Goal: Task Accomplishment & Management: Manage account settings

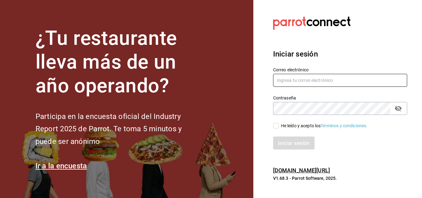
click at [301, 77] on input "text" at bounding box center [340, 80] width 134 height 13
type input "multiuser@palax.com"
click at [399, 109] on icon "campo de contraseña" at bounding box center [398, 109] width 7 height 6
click at [346, 144] on div "Iniciar sesión" at bounding box center [340, 142] width 134 height 13
click at [274, 127] on input "He leído y acepto los Términos y condiciones." at bounding box center [276, 126] width 6 height 6
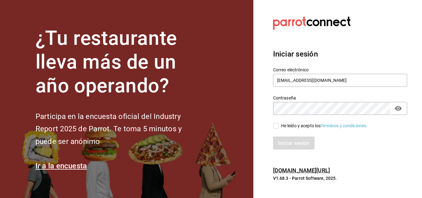
checkbox input "true"
click at [282, 140] on button "Iniciar sesión" at bounding box center [294, 142] width 42 height 13
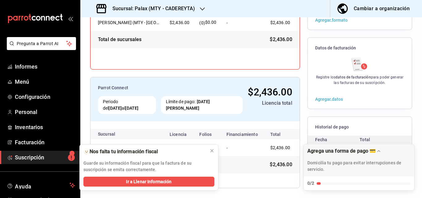
click at [188, 9] on font "Sucursal: Palax (MTY - CADEREYTA)" at bounding box center [153, 9] width 82 height 6
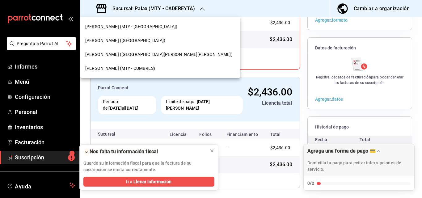
click at [137, 70] on div "[PERSON_NAME] (MTY - CUMBRES)" at bounding box center [160, 68] width 150 height 6
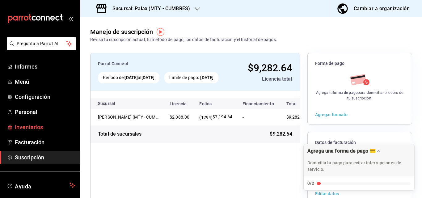
click at [33, 128] on font "Inventarios" at bounding box center [29, 127] width 28 height 6
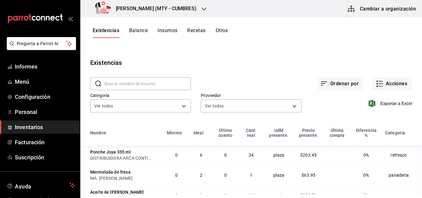
click at [145, 84] on input "text" at bounding box center [147, 84] width 86 height 12
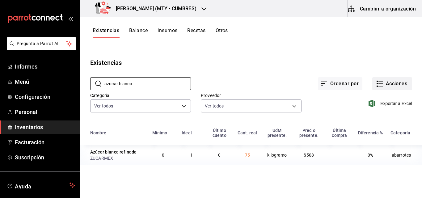
type input "azucar blanca"
click at [379, 85] on icon "button" at bounding box center [379, 83] width 7 height 7
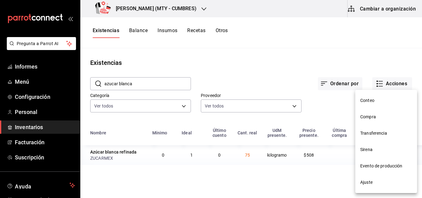
click at [321, 63] on div at bounding box center [211, 99] width 422 height 198
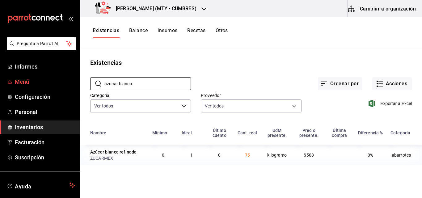
drag, startPoint x: 163, startPoint y: 84, endPoint x: 62, endPoint y: 82, distance: 101.3
click at [62, 82] on div "Pregunta a Parrot AI Informes Menú Configuración Personal Inventarios Facturaci…" at bounding box center [211, 97] width 422 height 194
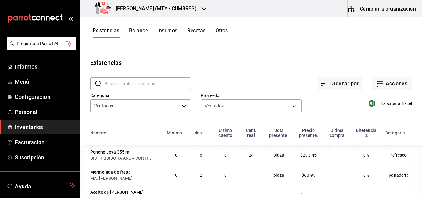
click at [171, 29] on font "Insumos" at bounding box center [167, 30] width 20 height 6
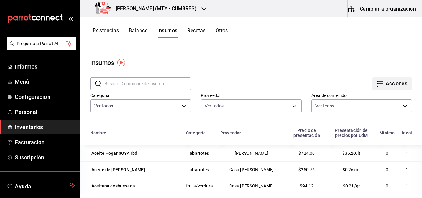
click at [376, 84] on icon "button" at bounding box center [379, 83] width 7 height 7
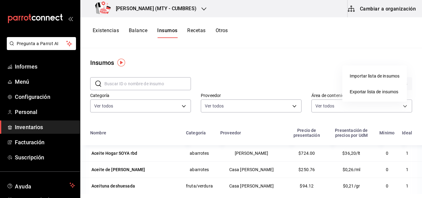
click at [215, 69] on div at bounding box center [211, 99] width 422 height 198
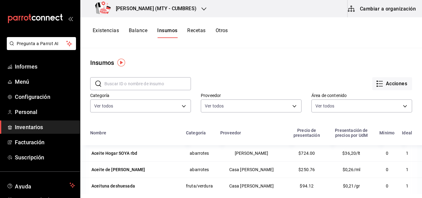
click at [165, 80] on input "text" at bounding box center [147, 84] width 86 height 12
click at [113, 31] on font "Existencias" at bounding box center [106, 30] width 26 height 6
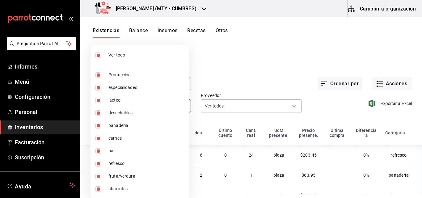
click at [181, 107] on body "Pregunta a Parrot AI Informes Menú Configuración Personal Inventarios Facturaci…" at bounding box center [211, 97] width 422 height 194
click at [238, 78] on div at bounding box center [211, 99] width 422 height 198
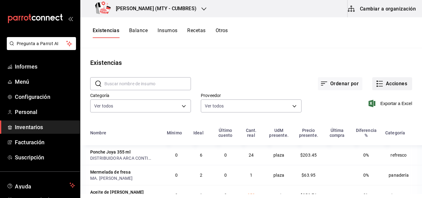
click at [376, 81] on icon "button" at bounding box center [379, 83] width 7 height 7
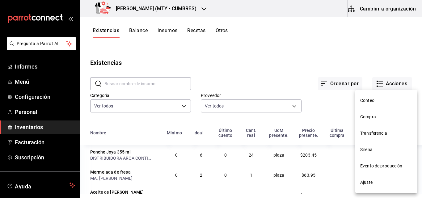
click at [329, 87] on div at bounding box center [211, 99] width 422 height 198
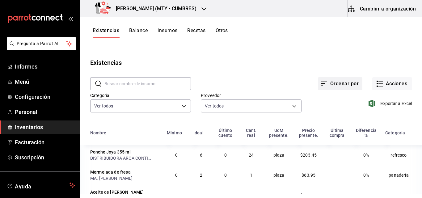
click at [325, 84] on button "Ordenar por" at bounding box center [340, 83] width 44 height 13
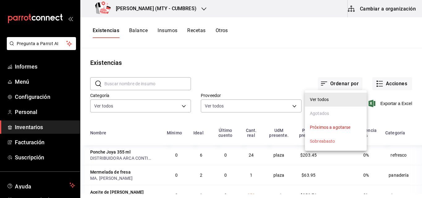
click at [378, 64] on div at bounding box center [211, 99] width 422 height 198
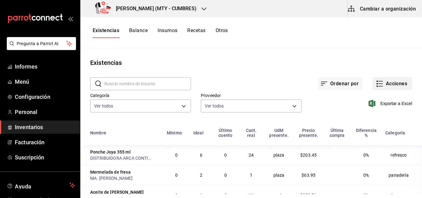
click at [376, 86] on rect "button" at bounding box center [376, 86] width 1 height 1
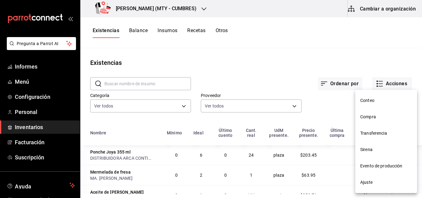
click at [266, 69] on div at bounding box center [211, 99] width 422 height 198
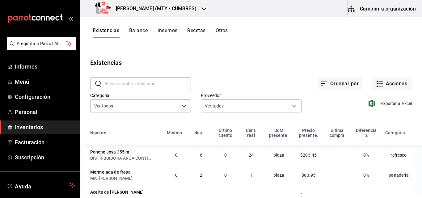
click at [171, 33] on font "Insumos" at bounding box center [167, 30] width 20 height 6
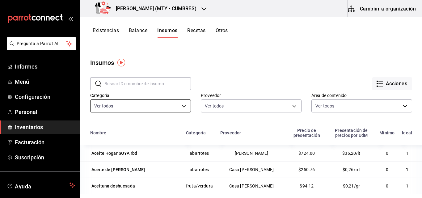
click at [180, 106] on body "Pregunta a Parrot AI Informes Menú Configuración Personal Inventarios Facturaci…" at bounding box center [211, 97] width 422 height 194
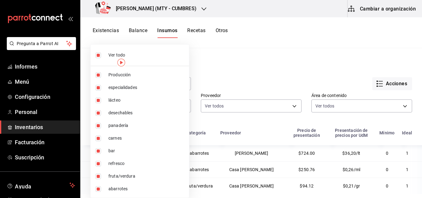
click at [267, 69] on div at bounding box center [211, 99] width 422 height 198
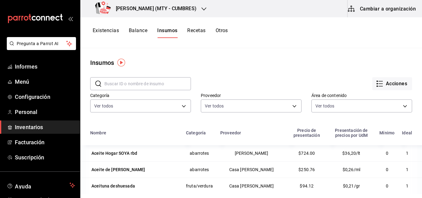
click at [133, 86] on input "text" at bounding box center [147, 84] width 86 height 12
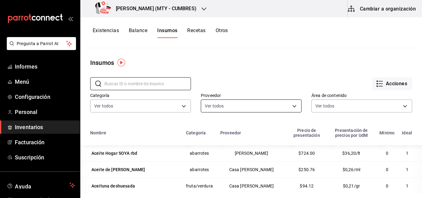
click at [239, 106] on body "Pregunta a Parrot AI Informes Menú Configuración Personal Inventarios Facturaci…" at bounding box center [211, 97] width 422 height 194
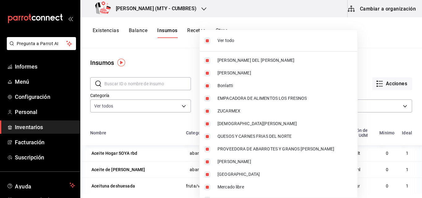
click at [177, 55] on div at bounding box center [211, 99] width 422 height 198
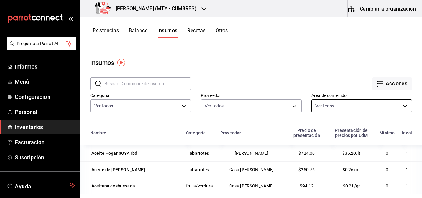
click at [359, 107] on body "Pregunta a Parrot AI Informes Menú Configuración Personal Inventarios Facturaci…" at bounding box center [211, 97] width 422 height 194
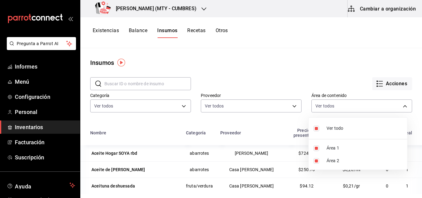
click at [292, 93] on div at bounding box center [211, 99] width 422 height 198
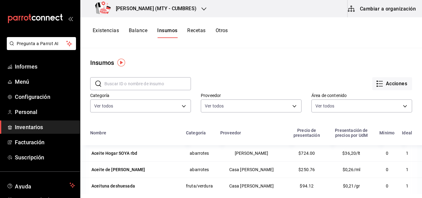
click at [176, 82] on input "text" at bounding box center [147, 84] width 86 height 12
type input "a"
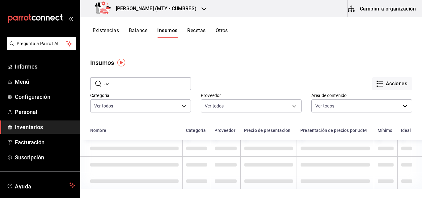
type input "a"
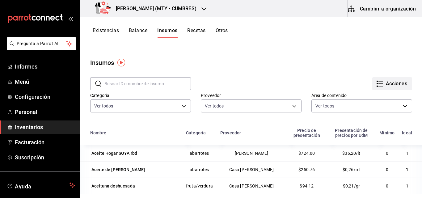
click at [376, 86] on icon "button" at bounding box center [379, 83] width 7 height 7
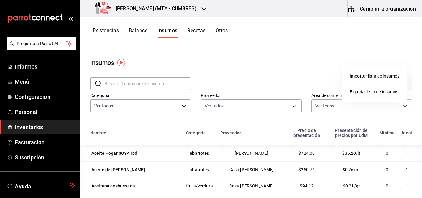
click at [381, 79] on div "Importar lista de insumos" at bounding box center [375, 76] width 50 height 6
click at [0, 0] on input "Importar lista de insumos" at bounding box center [0, 0] width 0 height 0
click at [299, 61] on div at bounding box center [211, 99] width 422 height 198
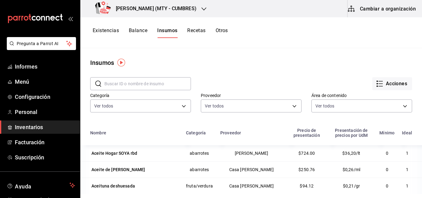
click at [191, 32] on font "Recetas" at bounding box center [196, 30] width 18 height 6
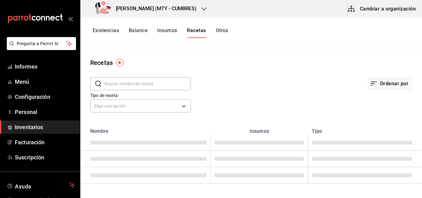
click at [227, 34] on button "Otros" at bounding box center [222, 32] width 12 height 11
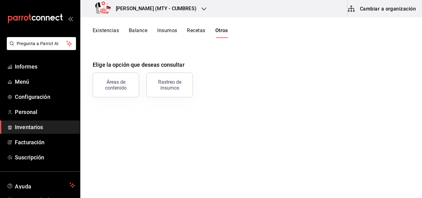
click at [127, 30] on div "Existencias Balance Insumos Recetas Otros" at bounding box center [160, 32] width 135 height 11
click at [111, 30] on font "Existencias" at bounding box center [106, 30] width 26 height 6
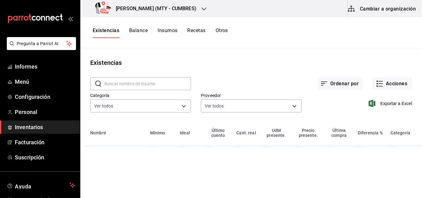
click at [167, 34] on button "Insumos" at bounding box center [167, 32] width 20 height 11
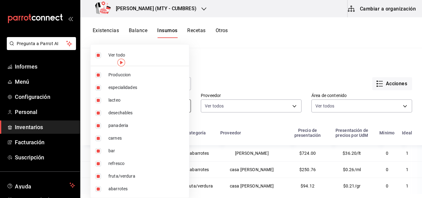
click at [156, 104] on body "Pregunta a Parrot AI Informes Menú Configuración Personal Inventarios Facturaci…" at bounding box center [211, 97] width 422 height 194
click at [283, 47] on div at bounding box center [211, 99] width 422 height 198
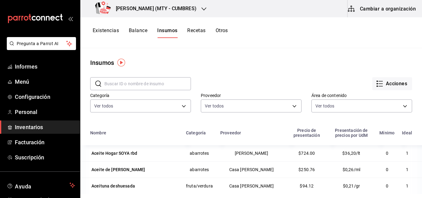
click at [149, 83] on input "text" at bounding box center [147, 84] width 86 height 12
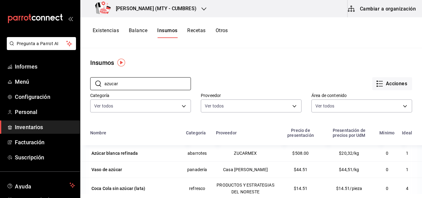
type input "azucar"
click at [108, 32] on font "Existencias" at bounding box center [106, 30] width 26 height 6
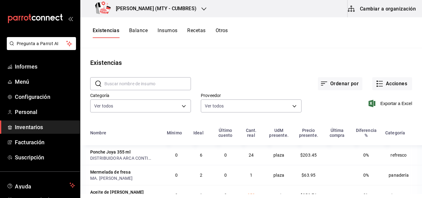
click at [359, 13] on button "Cambiar a organización" at bounding box center [381, 8] width 69 height 17
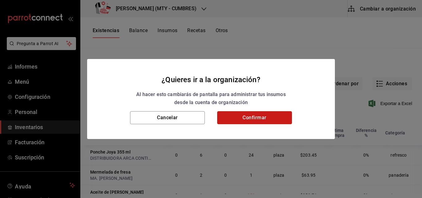
click at [260, 118] on button "Confirmar" at bounding box center [254, 117] width 75 height 13
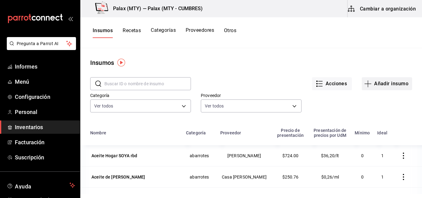
click at [369, 85] on button "Añadir insumo" at bounding box center [387, 83] width 50 height 13
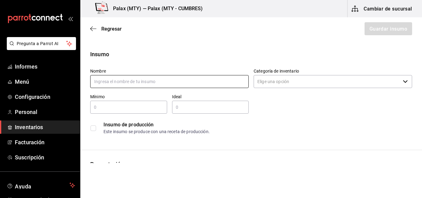
click at [176, 80] on input "text" at bounding box center [169, 81] width 158 height 13
type input "a"
type input "Azucar Blanca Refinada"
click at [291, 86] on input "Categoría de inventario" at bounding box center [327, 81] width 147 height 13
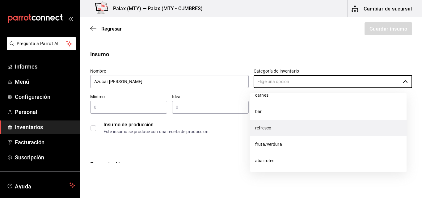
scroll to position [94, 0]
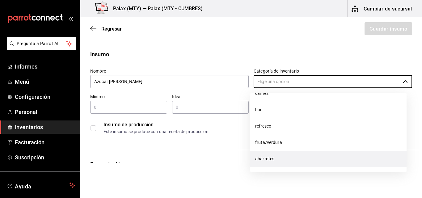
drag, startPoint x: 270, startPoint y: 154, endPoint x: 247, endPoint y: 159, distance: 23.4
click at [270, 155] on li "abarrotes" at bounding box center [328, 159] width 156 height 16
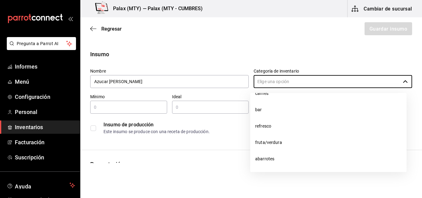
type input "abarrotes"
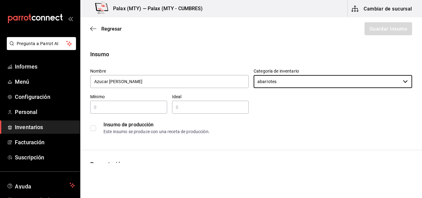
click at [141, 105] on input "text" at bounding box center [128, 106] width 77 height 7
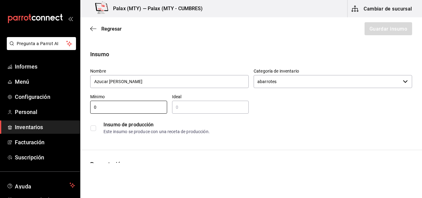
type input "0"
click at [194, 103] on input "text" at bounding box center [210, 106] width 77 height 7
type input "1"
click at [288, 124] on div "Insumo de producción" at bounding box center [257, 124] width 308 height 7
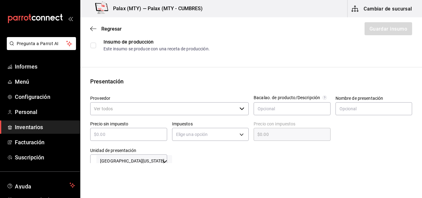
scroll to position [93, 0]
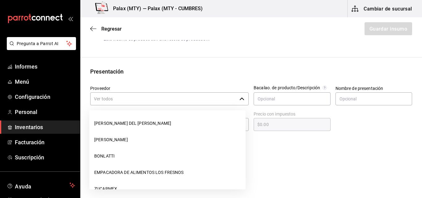
click at [233, 101] on input "Proveedor" at bounding box center [163, 98] width 147 height 13
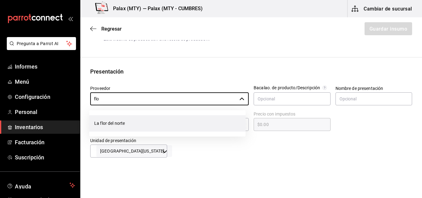
click at [165, 119] on li "La flor del norte" at bounding box center [167, 123] width 156 height 16
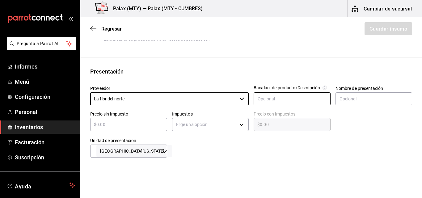
type input "La flor del norte"
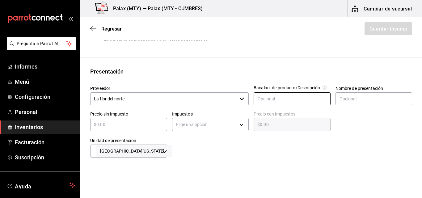
click at [280, 95] on input "text" at bounding box center [292, 98] width 77 height 13
click at [337, 98] on input "text" at bounding box center [373, 98] width 77 height 13
type input "Bulto"
click at [393, 133] on div at bounding box center [289, 145] width 245 height 25
click at [135, 126] on input "text" at bounding box center [128, 124] width 77 height 7
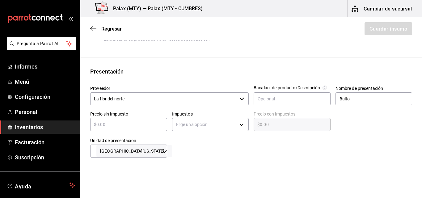
type input "$5"
type input "$5.00"
type input "$56"
type input "$56.00"
type input "$560"
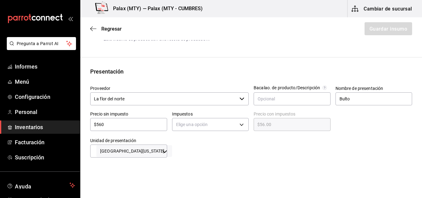
type input "$560.00"
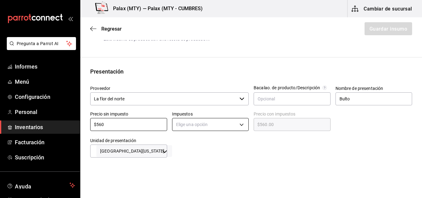
type input "$560"
click at [196, 128] on body "Pregunta a Parrot AI Informes Menú Configuración Personal Inventarios Facturaci…" at bounding box center [211, 81] width 422 height 163
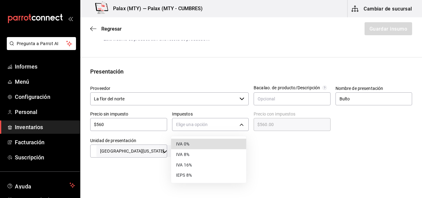
click at [209, 147] on li "IVA 0%" at bounding box center [208, 144] width 75 height 10
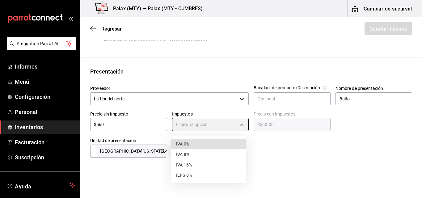
type input "IVA_0"
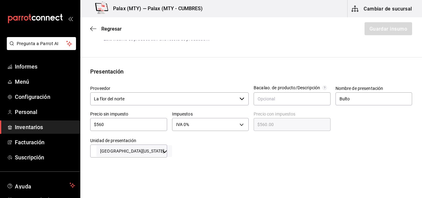
click at [303, 149] on div at bounding box center [289, 145] width 245 height 25
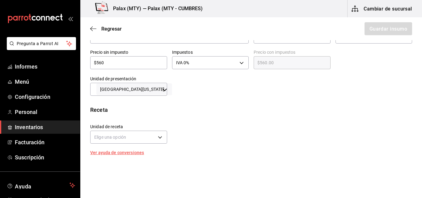
click at [154, 88] on body "Pregunta a Parrot AI Informes Menú Configuración Personal Inventarios Facturaci…" at bounding box center [211, 81] width 422 height 163
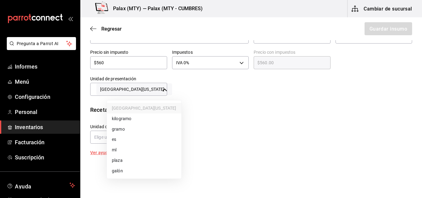
click at [129, 120] on font "kilogramo" at bounding box center [121, 118] width 19 height 5
type input "KILOGRAM"
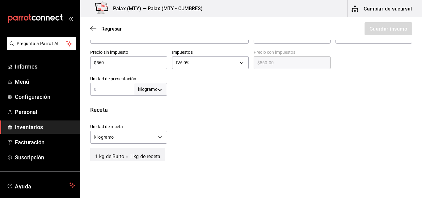
click at [105, 91] on input "text" at bounding box center [112, 89] width 44 height 7
type input "2"
type input "25"
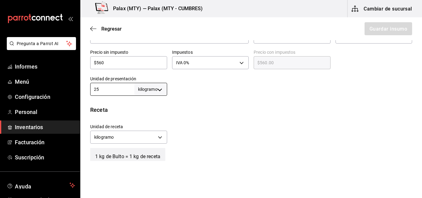
type input "25"
click at [306, 139] on div "Unidad de receta kilogramo KILOGRAM Factor de conversión 25 ​" at bounding box center [248, 132] width 327 height 27
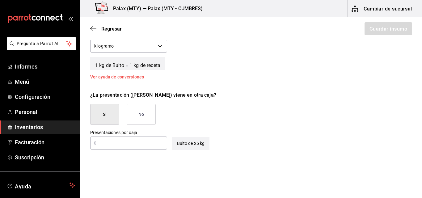
scroll to position [247, 0]
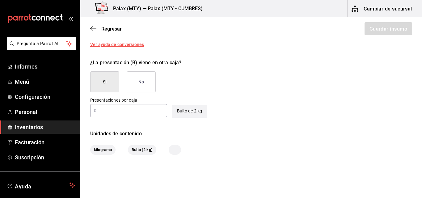
click at [146, 85] on button "No" at bounding box center [141, 81] width 29 height 21
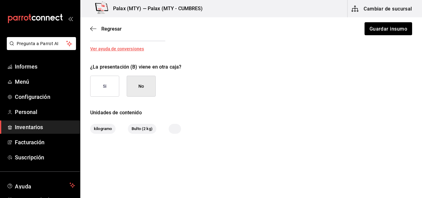
scroll to position [212, 0]
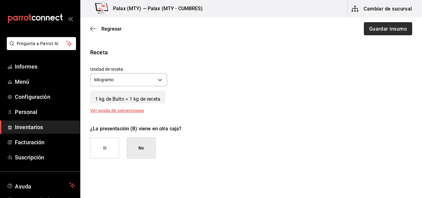
click at [377, 25] on button "Guardar insumo" at bounding box center [388, 28] width 48 height 13
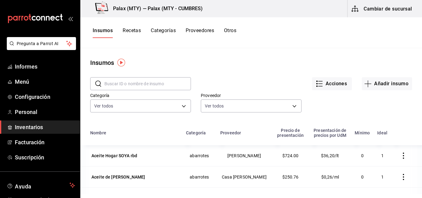
click at [135, 87] on input "text" at bounding box center [147, 84] width 86 height 12
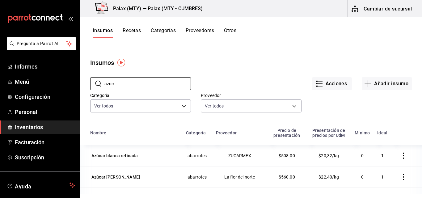
type input "azuc"
click at [400, 179] on icon "button" at bounding box center [403, 177] width 6 height 6
click at [128, 177] on div at bounding box center [211, 99] width 422 height 198
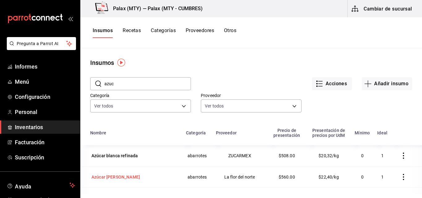
click at [134, 179] on font "Azúcar [PERSON_NAME]" at bounding box center [115, 176] width 48 height 5
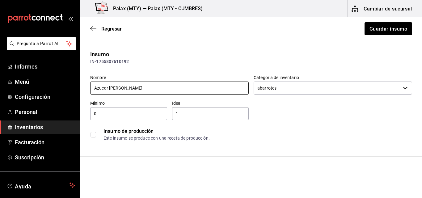
click at [99, 90] on input "Azucar [PERSON_NAME]" at bounding box center [169, 88] width 158 height 13
click at [102, 90] on input "Azucar [PERSON_NAME]" at bounding box center [169, 88] width 158 height 13
type input "Azucar [PERSON_NAME]"
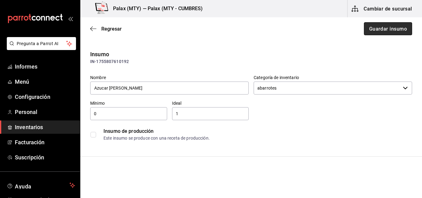
click at [386, 31] on font "Guardar insumo" at bounding box center [388, 29] width 38 height 6
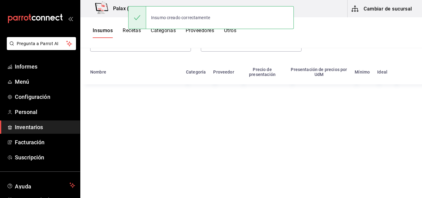
scroll to position [76, 0]
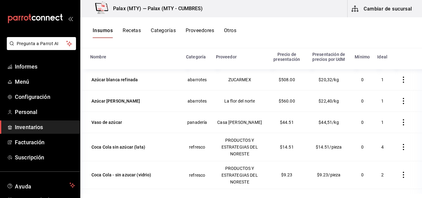
click at [384, 9] on font "Cambiar de sucursal" at bounding box center [387, 9] width 48 height 6
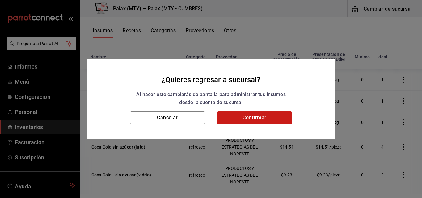
click at [252, 117] on button "Confirmar" at bounding box center [254, 117] width 75 height 13
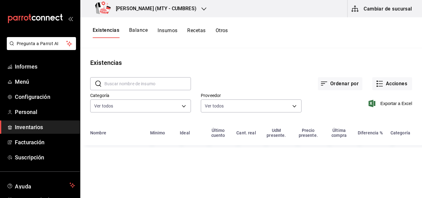
click at [161, 86] on input "text" at bounding box center [147, 84] width 86 height 12
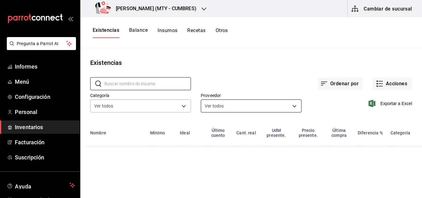
click at [264, 112] on body "Pregunta a Parrot AI Informes Menú Configuración Personal Inventarios Facturaci…" at bounding box center [211, 97] width 422 height 194
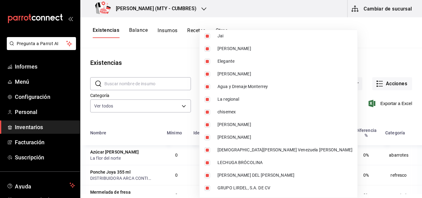
scroll to position [340, 0]
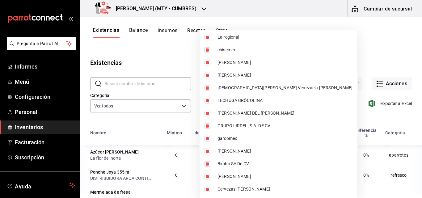
click at [388, 52] on div at bounding box center [211, 99] width 422 height 198
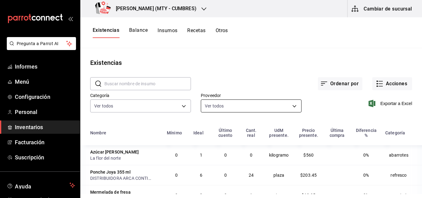
click at [289, 102] on body "Pregunta a Parrot AI Informes Menú Configuración Personal Inventarios Facturaci…" at bounding box center [211, 97] width 422 height 194
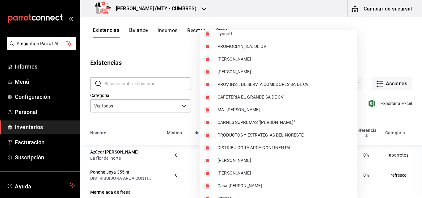
scroll to position [555, 0]
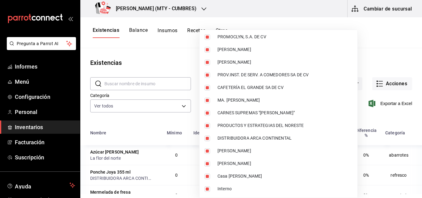
click at [124, 77] on div at bounding box center [211, 99] width 422 height 198
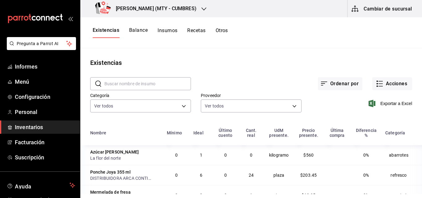
click at [127, 84] on div "Ver todo FABIOLA DEL CARMEN GARZA BRIONES BONIFACIO LUCAS ESTRADA Bonlatti EMPA…" at bounding box center [211, 99] width 422 height 198
click at [137, 86] on input "text" at bounding box center [147, 84] width 86 height 12
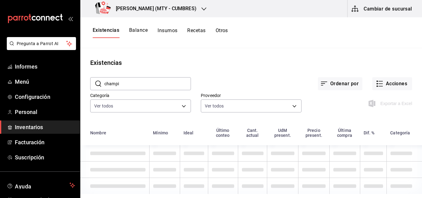
type input "champi"
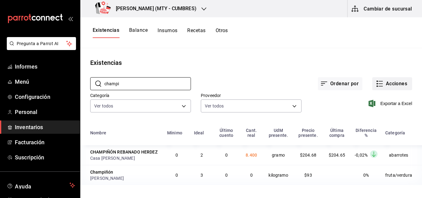
click at [379, 83] on icon "button" at bounding box center [379, 83] width 7 height 7
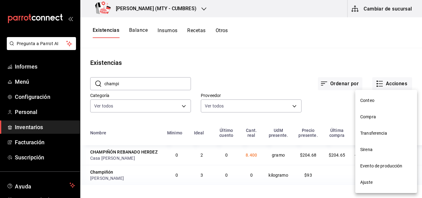
click at [376, 10] on div at bounding box center [211, 99] width 422 height 198
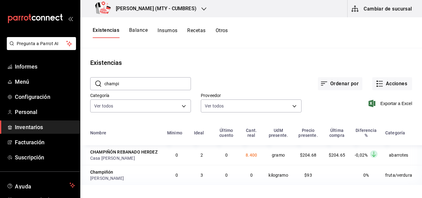
click at [368, 7] on font "Cambiar de sucursal" at bounding box center [387, 9] width 48 height 6
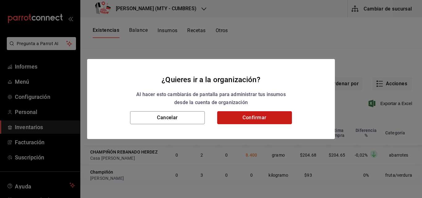
click at [249, 113] on button "Confirmar" at bounding box center [254, 117] width 75 height 13
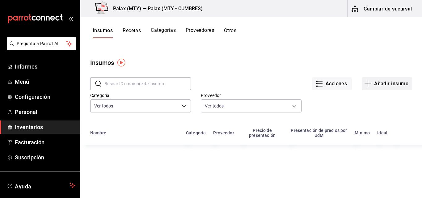
click at [369, 80] on button "Añadir insumo" at bounding box center [387, 83] width 50 height 13
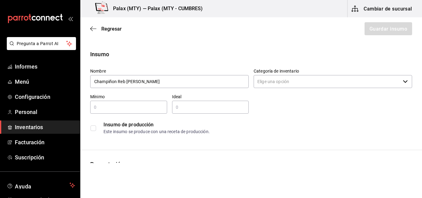
type input "Champiñon Reb Monteblanco"
click at [304, 84] on input "Categoría de inventario" at bounding box center [327, 81] width 147 height 13
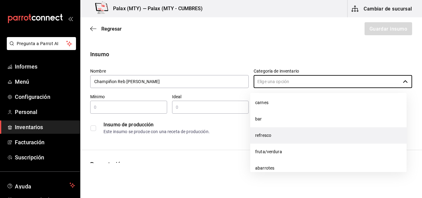
scroll to position [93, 0]
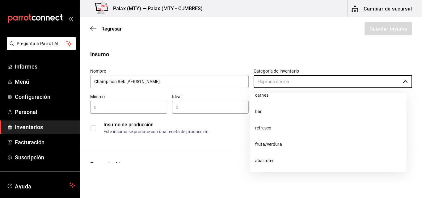
click at [278, 146] on font "fruta/verdura" at bounding box center [268, 144] width 27 height 5
type input "fruta/verdura"
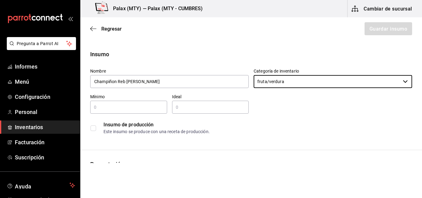
click at [131, 109] on input "text" at bounding box center [128, 106] width 77 height 7
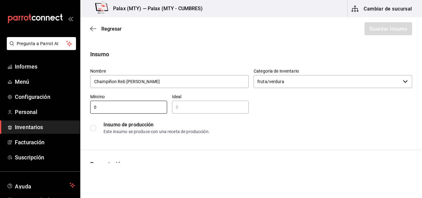
type input "0"
click at [182, 110] on input "text" at bounding box center [210, 106] width 77 height 7
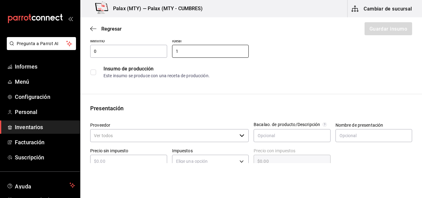
scroll to position [62, 0]
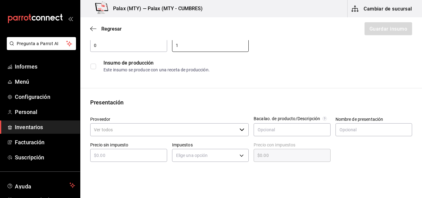
type input "1"
click at [168, 132] on input "Proveedor" at bounding box center [163, 129] width 147 height 13
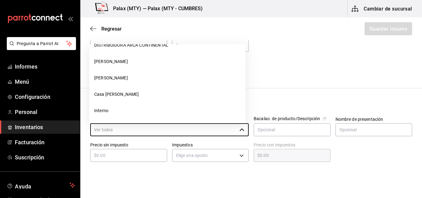
scroll to position [831, 0]
click at [334, 73] on div "Este insumo se produce con una receta de producción." at bounding box center [257, 70] width 308 height 6
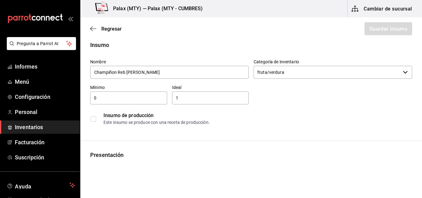
scroll to position [0, 0]
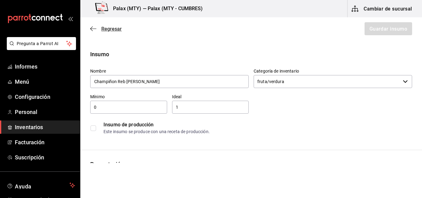
click at [100, 29] on span "Regresar" at bounding box center [105, 29] width 31 height 6
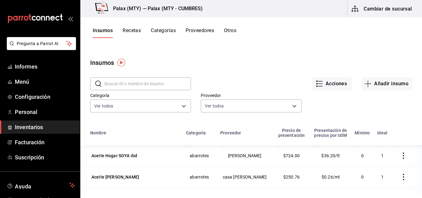
click at [370, 12] on font "Cambiar de sucursal" at bounding box center [387, 8] width 48 height 9
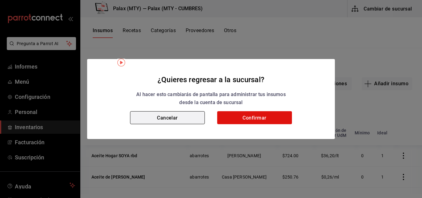
click at [179, 119] on button "Cancelar" at bounding box center [167, 117] width 75 height 13
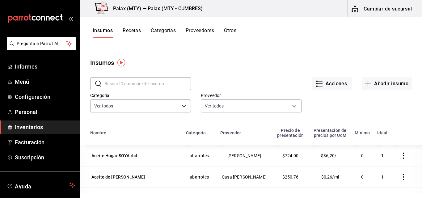
click at [132, 29] on font "Recetas" at bounding box center [132, 30] width 18 height 6
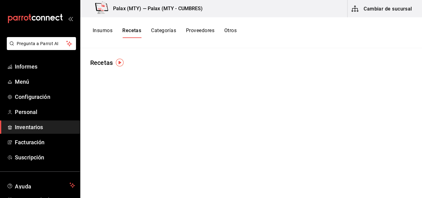
click at [103, 29] on font "Insumos" at bounding box center [103, 30] width 20 height 6
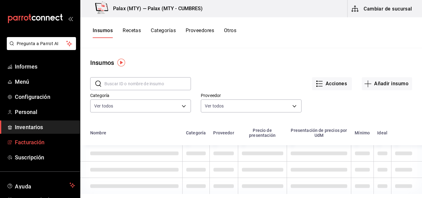
click at [25, 140] on font "Facturación" at bounding box center [30, 142] width 30 height 6
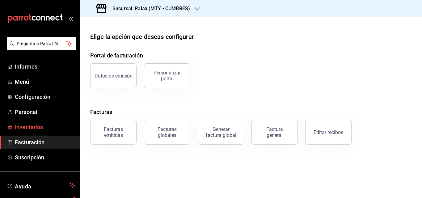
click at [25, 126] on font "Inventarios" at bounding box center [29, 127] width 28 height 6
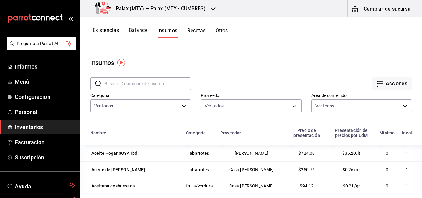
click at [96, 28] on button "Existencias" at bounding box center [106, 32] width 26 height 11
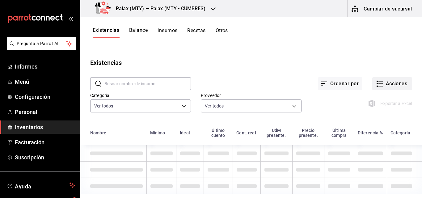
click at [376, 82] on icon "button" at bounding box center [379, 83] width 7 height 7
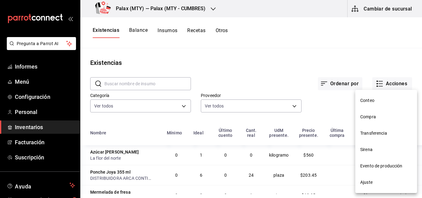
click at [370, 118] on font "Compra" at bounding box center [368, 116] width 16 height 5
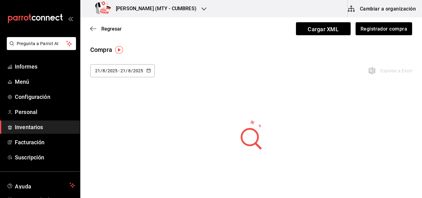
click at [146, 70] on icon "button" at bounding box center [148, 70] width 4 height 4
click at [105, 105] on li "Ayer" at bounding box center [119, 104] width 58 height 14
type input "2025-08-20"
type input "20"
type input "2025-08-20"
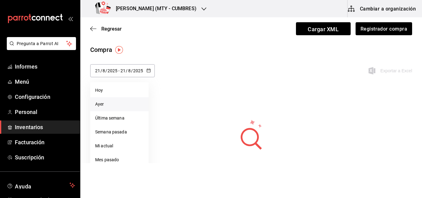
type input "20"
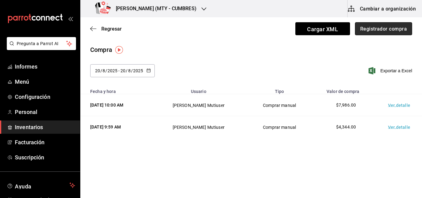
click at [379, 32] on button "Registrador compra" at bounding box center [383, 28] width 57 height 13
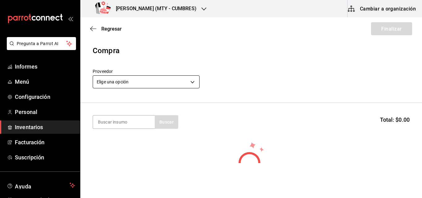
click at [135, 78] on body "Pregunta a Parrot AI Informes Menú Configuración Personal Inventarios Facturaci…" at bounding box center [211, 81] width 422 height 163
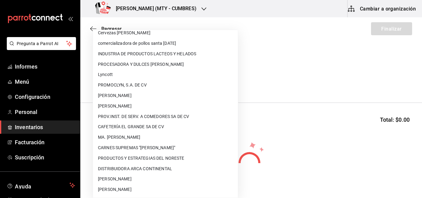
scroll to position [422, 0]
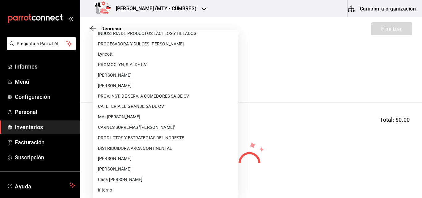
click at [140, 127] on font "CARNES SUPREMAS "[PERSON_NAME]"" at bounding box center [136, 127] width 77 height 5
type input "2a02d51b-0c0b-41a0-a4d2-577a85f15547"
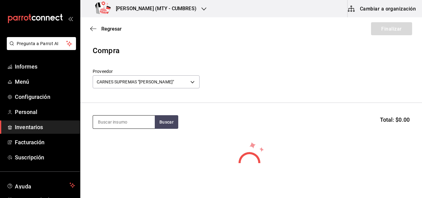
click at [123, 123] on input at bounding box center [124, 121] width 62 height 13
type input "m"
type input "Molida 90/10"
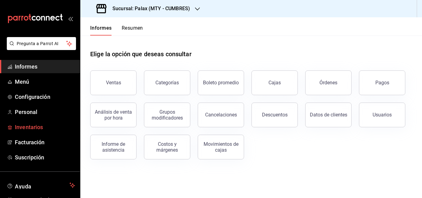
click at [36, 125] on font "Inventarios" at bounding box center [29, 127] width 28 height 6
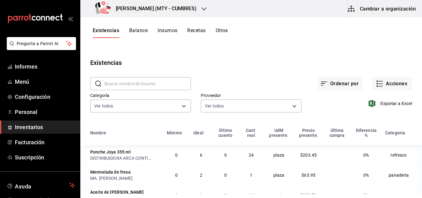
click at [370, 8] on font "Cambiar a organización" at bounding box center [388, 9] width 56 height 6
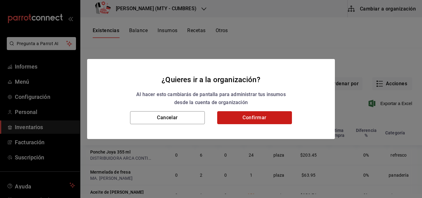
click at [279, 117] on button "Confirmar" at bounding box center [254, 117] width 75 height 13
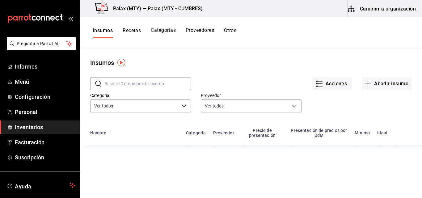
click at [143, 79] on input "text" at bounding box center [147, 84] width 86 height 12
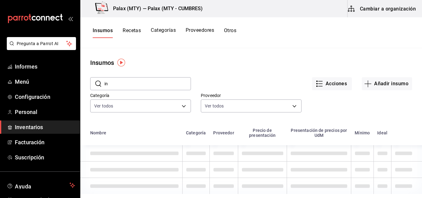
type input "i"
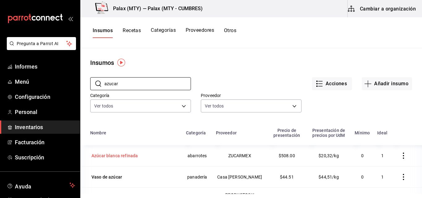
type input "azucar"
click at [169, 151] on td "Azúcar blanca refinada" at bounding box center [131, 155] width 102 height 21
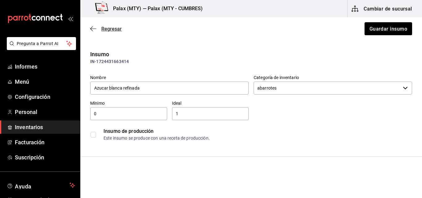
click at [94, 29] on icon "button" at bounding box center [93, 29] width 6 height 6
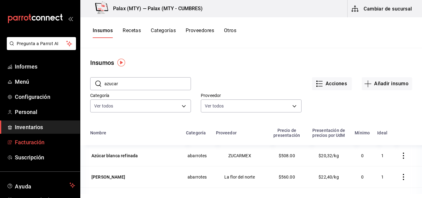
click at [35, 141] on font "Facturación" at bounding box center [30, 142] width 30 height 6
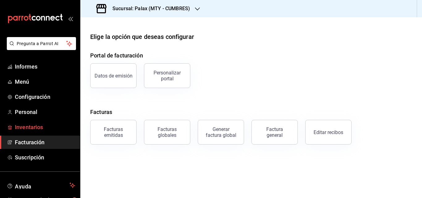
click at [32, 123] on link "Inventarios" at bounding box center [40, 126] width 80 height 13
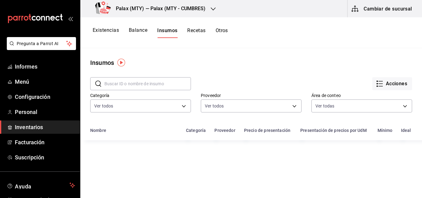
click at [111, 32] on button "Existencias" at bounding box center [106, 32] width 26 height 11
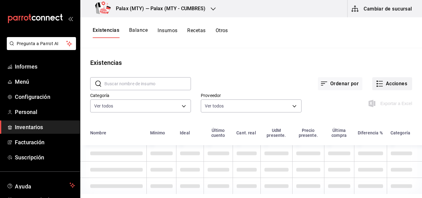
click at [376, 80] on icon "button" at bounding box center [379, 83] width 7 height 7
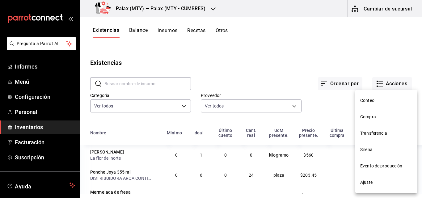
click at [372, 116] on font "Compra" at bounding box center [368, 116] width 16 height 5
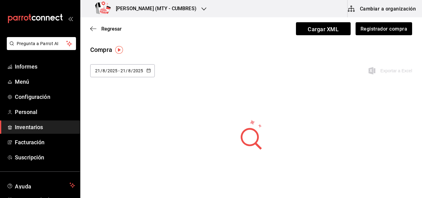
click at [138, 72] on input "2025" at bounding box center [138, 70] width 10 height 5
click at [300, 60] on div "Compra 2025-08-21 21 / 8 / 2025 - 2025-08-21 21 / 8 / 2025 Hoy Ayer Última sema…" at bounding box center [251, 65] width 342 height 40
click at [376, 29] on font "Registrador compra" at bounding box center [383, 29] width 47 height 6
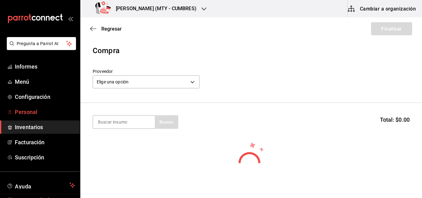
click at [36, 108] on span "Personal" at bounding box center [45, 112] width 60 height 8
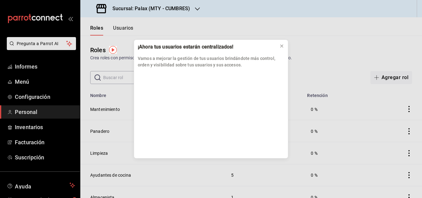
click at [34, 127] on div "¡Ahora tus usuarios estarán centralizados! Vamos a mejorar la gestión de tus us…" at bounding box center [211, 99] width 422 height 198
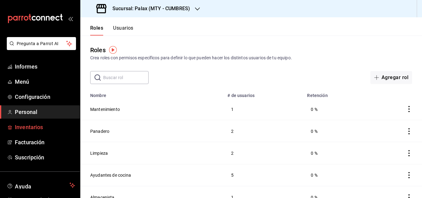
click at [43, 129] on font "Inventarios" at bounding box center [29, 127] width 28 height 6
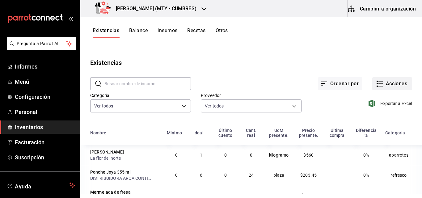
click at [376, 83] on icon "button" at bounding box center [379, 83] width 7 height 7
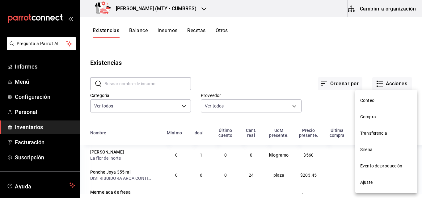
click at [368, 115] on font "Compra" at bounding box center [368, 116] width 16 height 5
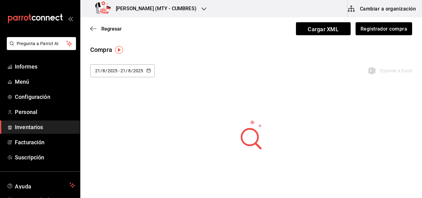
click at [145, 71] on div "2025-08-21 21 / 8 / 2025 - 2025-08-21 21 / 8 / 2025" at bounding box center [122, 70] width 65 height 13
click at [117, 104] on li "Ayer" at bounding box center [119, 104] width 58 height 14
type input "[DATE]"
type input "20"
type input "[DATE]"
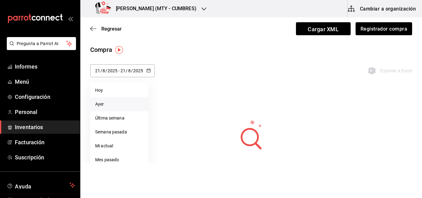
type input "20"
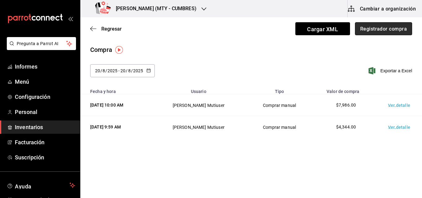
click at [382, 30] on font "Registrador compra" at bounding box center [383, 29] width 47 height 6
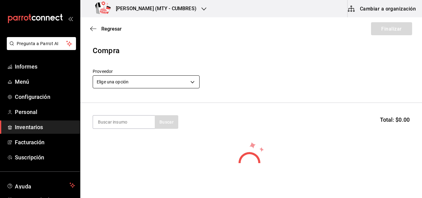
click at [166, 86] on body "Pregunta a Parrot AI Informes Menú Configuración Personal Inventarios Facturaci…" at bounding box center [211, 81] width 422 height 163
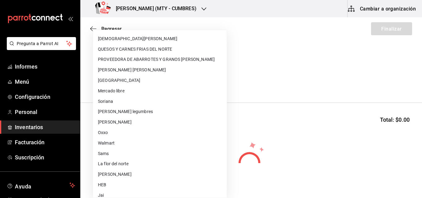
scroll to position [124, 0]
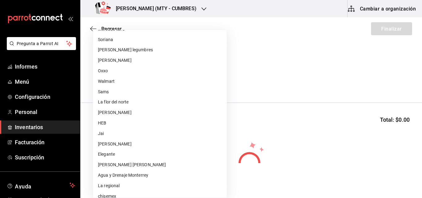
click at [126, 105] on font "La flor del norte" at bounding box center [113, 102] width 31 height 7
type input "d57340c3-d62b-4c51-9404-0c2642404e6a"
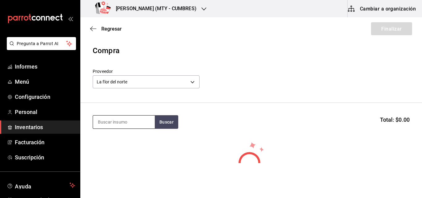
click at [129, 120] on input at bounding box center [124, 121] width 62 height 13
type input "azucar"
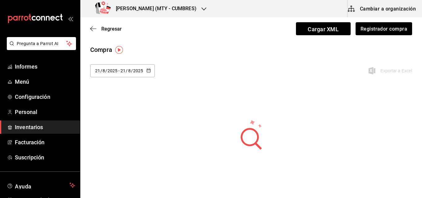
click at [147, 72] on button "button" at bounding box center [148, 70] width 4 height 5
click at [108, 106] on li "Ayer" at bounding box center [119, 104] width 58 height 14
type input "2025-08-20"
type input "20"
type input "2025-08-20"
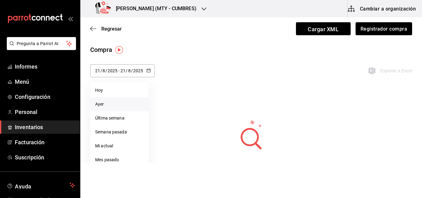
type input "20"
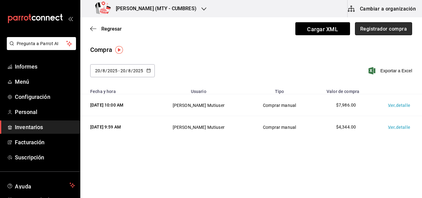
click at [392, 30] on font "Registrador compra" at bounding box center [383, 29] width 47 height 6
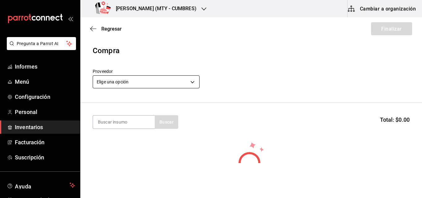
click at [130, 84] on body "Pregunta a Parrot AI Informes Menú Configuración Personal Inventarios Facturaci…" at bounding box center [211, 81] width 422 height 163
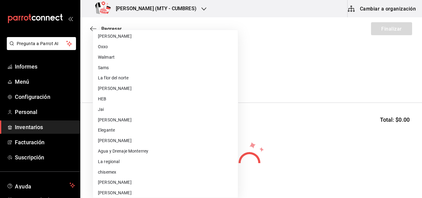
scroll to position [144, 0]
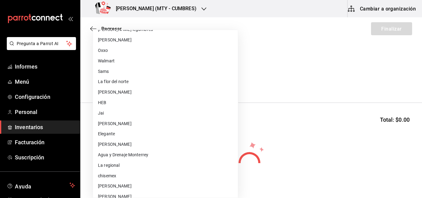
click at [116, 82] on font "La flor del norte" at bounding box center [113, 81] width 31 height 5
type input "d57340c3-d62b-4c51-9404-0c2642404e6a"
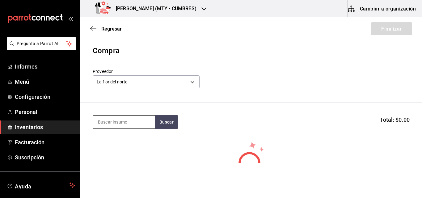
click at [119, 126] on input at bounding box center [124, 121] width 62 height 13
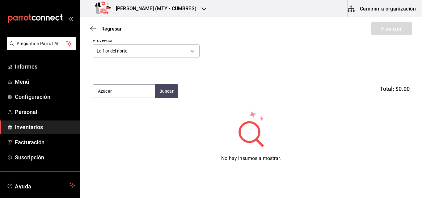
scroll to position [57, 0]
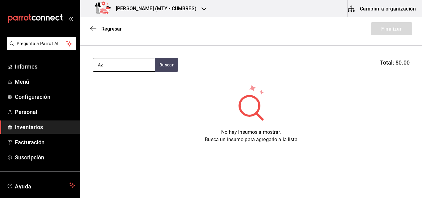
type input "A"
type input "blanca refinada"
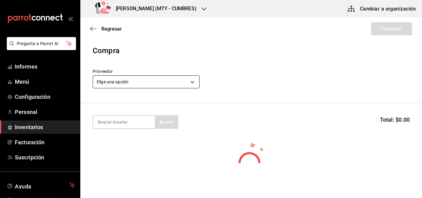
click at [141, 77] on body "Pregunta a Parrot AI Informes Menú Configuración Personal Inventarios Facturaci…" at bounding box center [211, 81] width 422 height 163
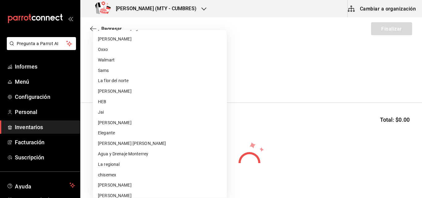
scroll to position [154, 0]
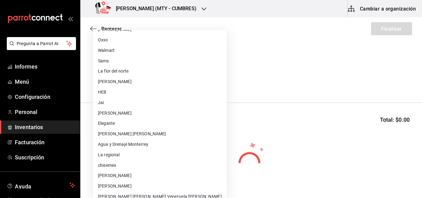
click at [133, 68] on li "La flor del norte" at bounding box center [160, 71] width 134 height 10
type input "d57340c3-d62b-4c51-9404-0c2642404e6a"
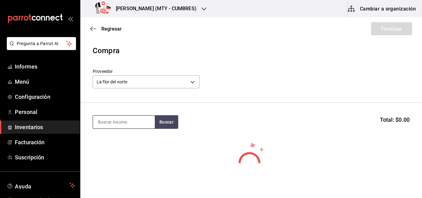
click at [120, 118] on input at bounding box center [124, 121] width 62 height 13
type input "blanca"
click at [167, 124] on font "Buscar" at bounding box center [166, 121] width 14 height 5
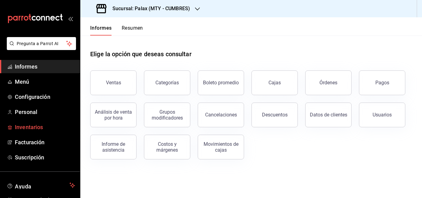
click at [27, 128] on font "Inventarios" at bounding box center [29, 127] width 28 height 6
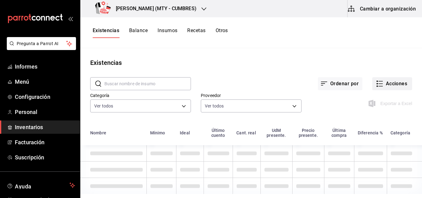
click at [379, 82] on button "Acciones" at bounding box center [392, 83] width 40 height 13
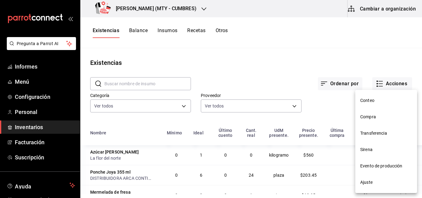
click at [375, 116] on font "Compra" at bounding box center [368, 116] width 16 height 5
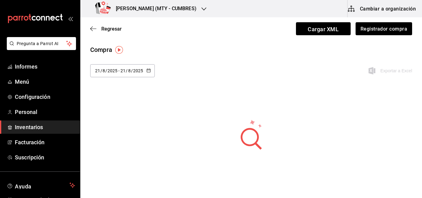
click at [147, 70] on \(Stroke\) "button" at bounding box center [148, 70] width 3 height 0
click at [106, 100] on li "Ayer" at bounding box center [119, 104] width 58 height 14
type input "[DATE]"
type input "20"
type input "[DATE]"
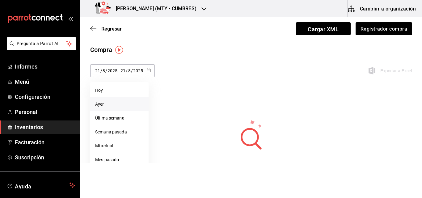
type input "20"
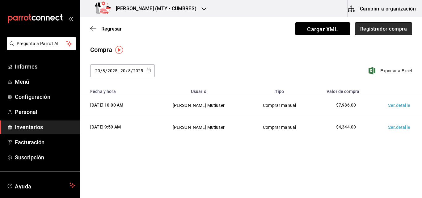
click at [384, 30] on font "Registrador compra" at bounding box center [383, 29] width 47 height 6
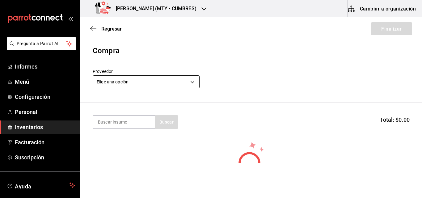
click at [140, 82] on body "Pregunta a Parrot AI Informes Menú Configuración Personal Inventarios Facturaci…" at bounding box center [211, 81] width 422 height 163
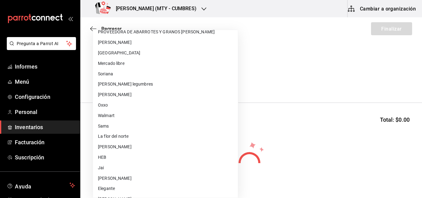
scroll to position [93, 0]
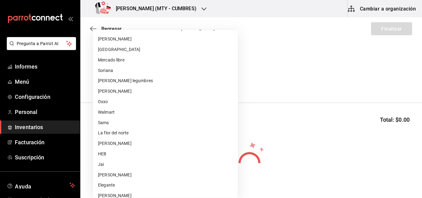
click at [118, 130] on font "La flor del norte" at bounding box center [113, 132] width 31 height 5
type input "d57340c3-d62b-4c51-9404-0c2642404e6a"
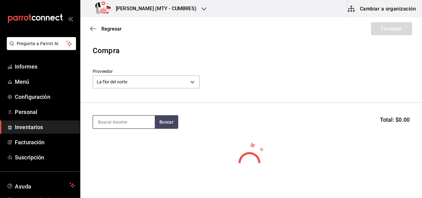
click at [125, 122] on input at bounding box center [124, 121] width 62 height 13
click at [112, 127] on input "blanca" at bounding box center [124, 121] width 62 height 13
type input "b"
type input "B"
type input "a"
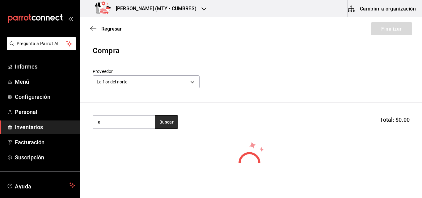
click at [166, 122] on font "Buscar" at bounding box center [166, 121] width 14 height 5
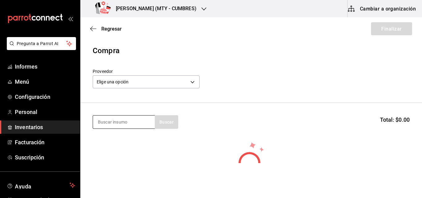
click at [129, 124] on input at bounding box center [124, 121] width 62 height 13
click at [172, 84] on body "Pregunta a Parrot AI Informes Menú Configuración Personal Inventarios Facturaci…" at bounding box center [211, 81] width 422 height 163
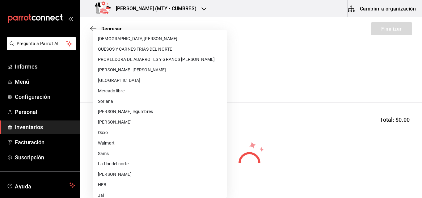
scroll to position [154, 0]
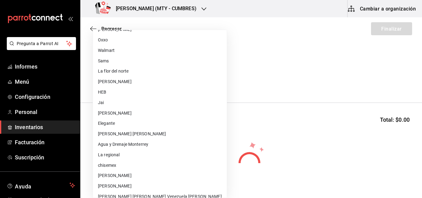
click at [115, 72] on font "La flor del norte" at bounding box center [113, 71] width 31 height 5
type input "d57340c3-d62b-4c51-9404-0c2642404e6a"
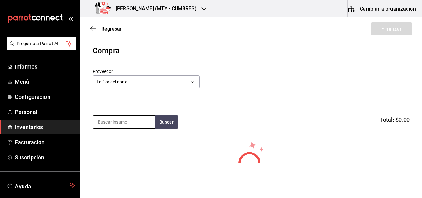
click at [111, 124] on input at bounding box center [124, 121] width 62 height 13
type input "f"
type input "refinada"
click at [158, 125] on button "Buscar" at bounding box center [166, 122] width 23 height 14
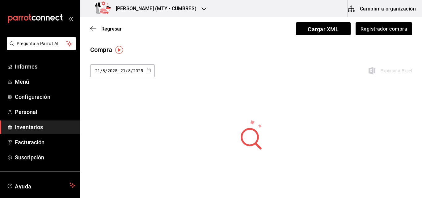
drag, startPoint x: 150, startPoint y: 69, endPoint x: 146, endPoint y: 73, distance: 5.5
click at [150, 69] on icon "button" at bounding box center [148, 70] width 4 height 4
click at [108, 106] on li "Ayer" at bounding box center [119, 104] width 58 height 14
type input "[DATE]"
type input "20"
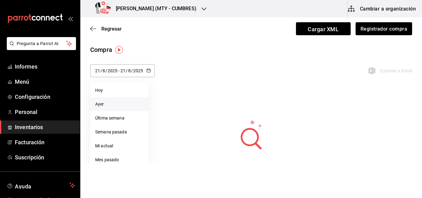
type input "[DATE]"
type input "20"
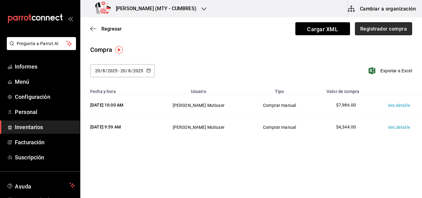
click at [384, 32] on button "Registrador compra" at bounding box center [383, 28] width 57 height 13
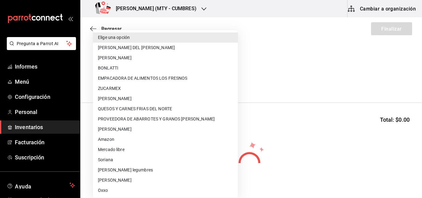
click at [154, 78] on body "Pregunta a Parrot AI Informes Menú Configuración Personal Inventarios Facturaci…" at bounding box center [211, 81] width 422 height 163
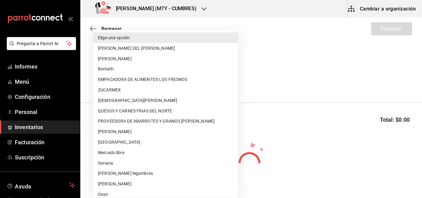
drag, startPoint x: 142, startPoint y: 108, endPoint x: 183, endPoint y: 113, distance: 40.8
click at [183, 113] on li "QUESOS Y CARNES FRIAS DEL NORTE" at bounding box center [165, 111] width 145 height 10
type input "39bb6361-a9d1-439b-ace3-81b354bd376b"
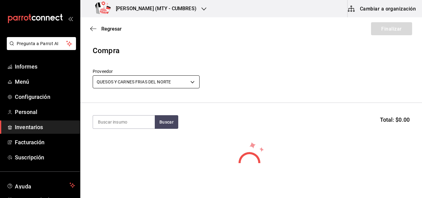
click at [173, 86] on body "Pregunta a Parrot AI Informes Menú Configuración Personal Inventarios Facturaci…" at bounding box center [211, 81] width 422 height 163
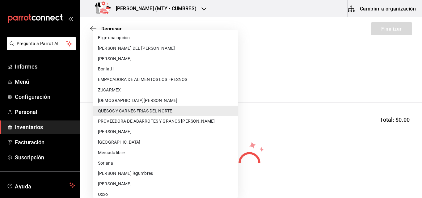
click at [245, 47] on div at bounding box center [211, 99] width 422 height 198
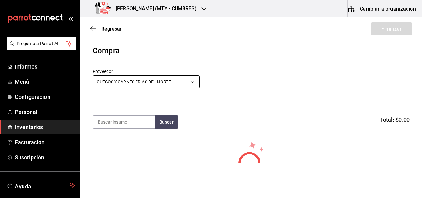
click at [194, 79] on body "Pregunta a Parrot AI Informes Menú Configuración Personal Inventarios Facturaci…" at bounding box center [211, 81] width 422 height 163
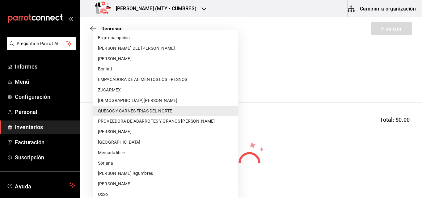
click at [265, 79] on div at bounding box center [211, 99] width 422 height 198
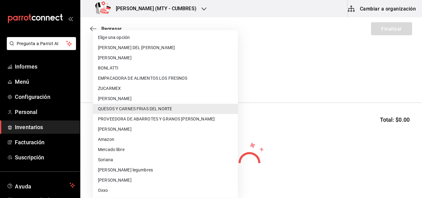
click at [173, 77] on body "Pregunta a Parrot AI Informes Menú Configuración Personal Inventarios Facturaci…" at bounding box center [211, 81] width 422 height 163
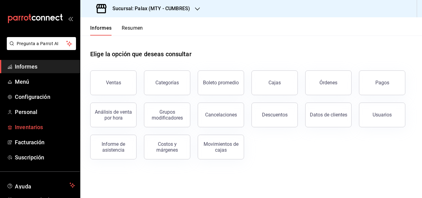
click at [46, 128] on span "Inventarios" at bounding box center [45, 127] width 60 height 8
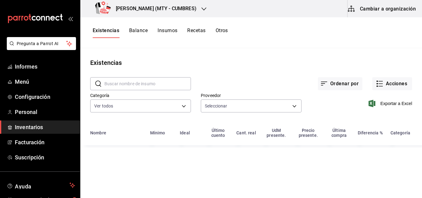
click at [124, 84] on input "text" at bounding box center [147, 84] width 86 height 12
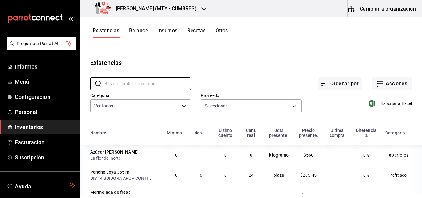
click at [368, 9] on font "Cambiar a organización" at bounding box center [388, 9] width 56 height 6
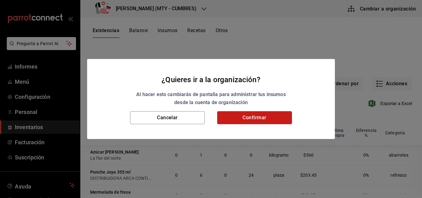
click at [253, 115] on button "Confirmar" at bounding box center [254, 117] width 75 height 13
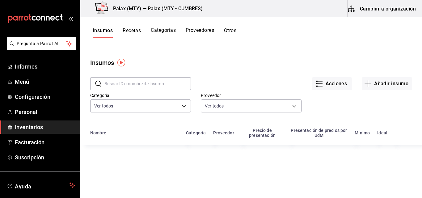
click at [146, 88] on input "text" at bounding box center [147, 84] width 86 height 12
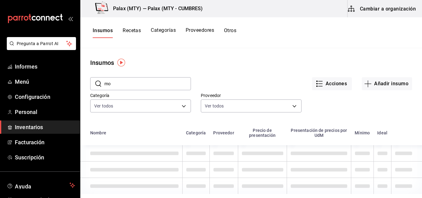
type input "m"
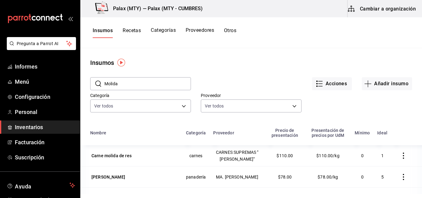
click at [128, 81] on input "Molida" at bounding box center [147, 84] width 86 height 12
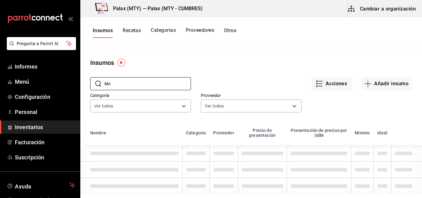
type input "M"
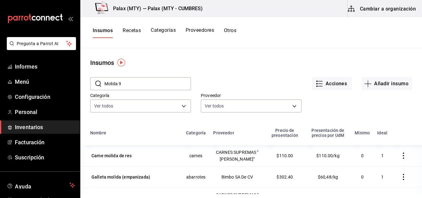
type input "Molida 90"
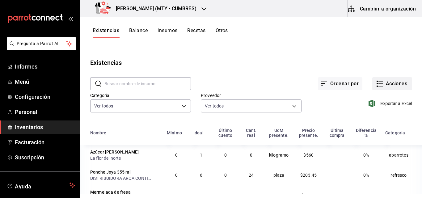
click at [376, 82] on icon "button" at bounding box center [379, 83] width 7 height 7
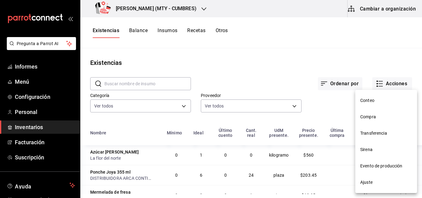
click at [371, 113] on li "Compra" at bounding box center [386, 117] width 62 height 16
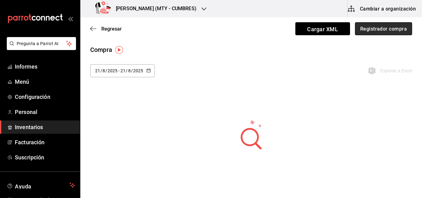
click at [360, 29] on font "Registrador compra" at bounding box center [383, 29] width 47 height 6
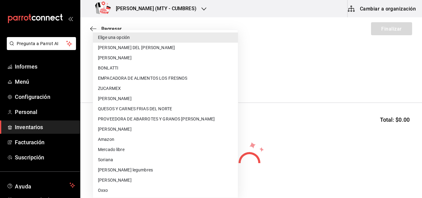
click at [149, 80] on body "Pregunta a Parrot AI Informes Menú Configuración Personal Inventarios Facturaci…" at bounding box center [211, 81] width 422 height 163
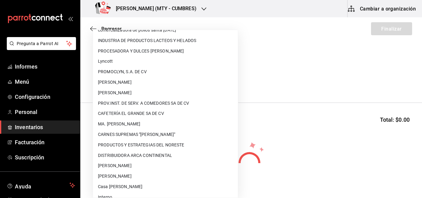
scroll to position [422, 0]
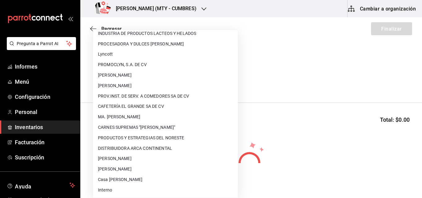
click at [149, 128] on font "CARNES SUPREMAS "[PERSON_NAME]"" at bounding box center [136, 127] width 77 height 5
type input "2a02d51b-0c0b-41a0-a4d2-577a85f15547"
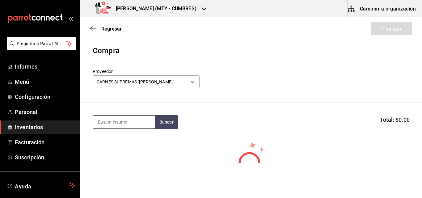
click at [110, 121] on input at bounding box center [124, 121] width 62 height 13
type input "m"
type input "Molida 90/10"
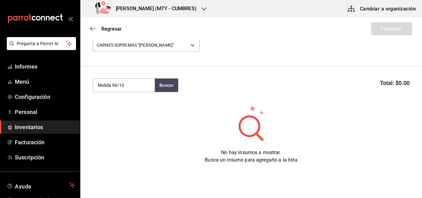
scroll to position [26, 0]
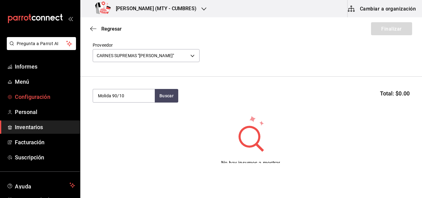
drag, startPoint x: 135, startPoint y: 96, endPoint x: 66, endPoint y: 96, distance: 69.2
click at [66, 96] on div "Pregunta a Parrot AI Informes Menú Configuración Personal Inventarios Facturaci…" at bounding box center [211, 81] width 422 height 163
type input "Molida"
click at [167, 97] on font "Buscar" at bounding box center [166, 95] width 14 height 5
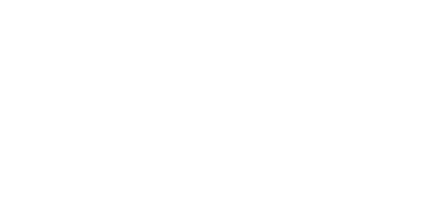
click at [276, 2] on html "Texto original Valora esta traducción Tu opinión servirá para ayudar a mejorar …" at bounding box center [211, 1] width 422 height 2
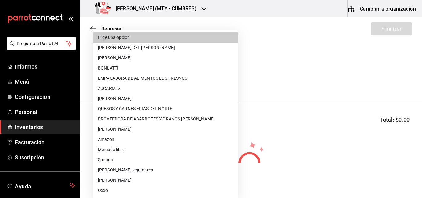
click at [167, 85] on body "Pregunta a Parrot AI Informes Menú Configuración Personal Inventarios Facturaci…" at bounding box center [211, 81] width 422 height 163
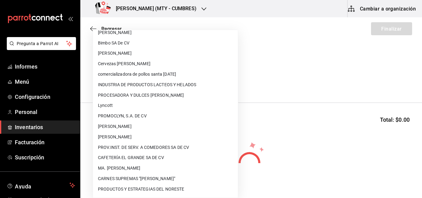
scroll to position [422, 0]
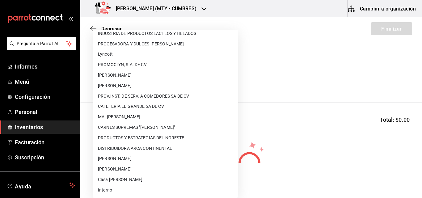
click at [141, 126] on font "CARNES SUPREMAS "[PERSON_NAME]"" at bounding box center [136, 127] width 77 height 5
type input "2a02d51b-0c0b-41a0-a4d2-577a85f15547"
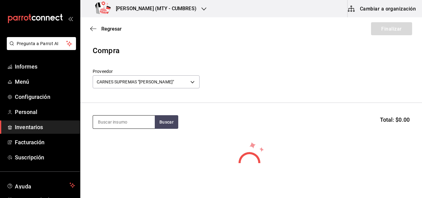
click at [134, 121] on input at bounding box center [124, 121] width 62 height 13
type input "c"
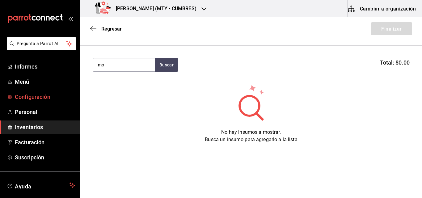
type input "m"
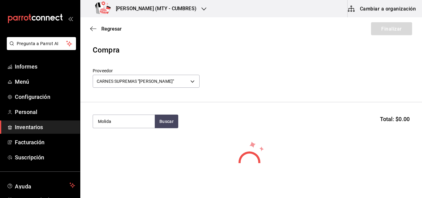
scroll to position [0, 0]
click at [129, 124] on input "Molida" at bounding box center [124, 121] width 62 height 13
type input "Molida 90/10"
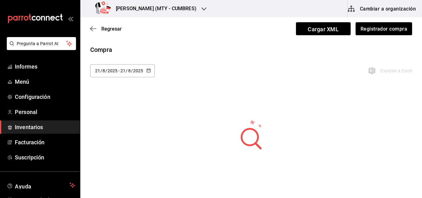
click at [182, 53] on div "Compra" at bounding box center [251, 49] width 322 height 9
click at [379, 29] on font "Registrador compra" at bounding box center [383, 29] width 47 height 6
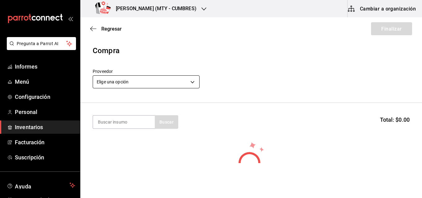
click at [148, 83] on body "Pregunta a Parrot AI Informes Menú Configuración Personal Inventarios Facturaci…" at bounding box center [211, 81] width 422 height 163
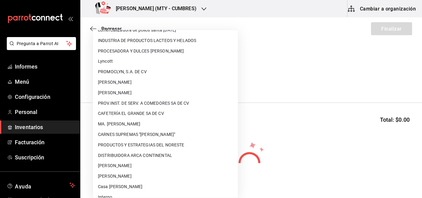
scroll to position [422, 0]
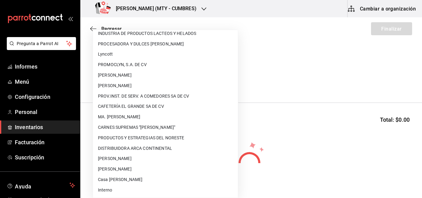
click at [141, 128] on font "CARNES SUPREMAS "[PERSON_NAME]"" at bounding box center [136, 127] width 77 height 5
type input "2a02d51b-0c0b-41a0-a4d2-577a85f15547"
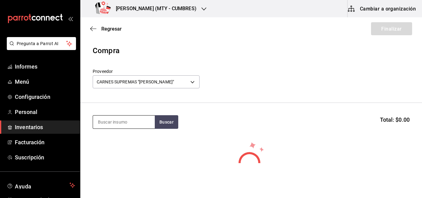
click at [116, 124] on input at bounding box center [124, 121] width 62 height 13
click at [101, 122] on input "molida" at bounding box center [124, 121] width 62 height 13
click at [122, 125] on input "Molida" at bounding box center [124, 121] width 62 height 13
type input "Molida 90/10"
click at [161, 125] on font "Buscar" at bounding box center [166, 122] width 14 height 7
